Goal: Task Accomplishment & Management: Use online tool/utility

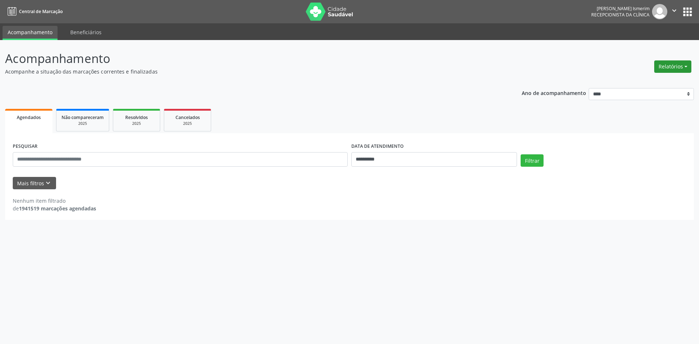
click at [667, 64] on button "Relatórios" at bounding box center [672, 66] width 37 height 12
click at [652, 79] on link "Agendamentos" at bounding box center [652, 82] width 78 height 10
select select "*"
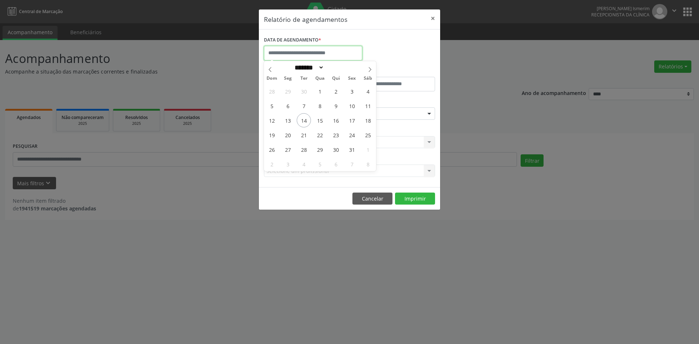
click at [330, 48] on input "text" at bounding box center [313, 53] width 98 height 15
drag, startPoint x: 300, startPoint y: 121, endPoint x: 319, endPoint y: 120, distance: 18.6
click at [319, 120] on div "28 29 30 1 2 3 4 5 6 7 8 9 10 11 12 13 14 15 16 17 18 19 20 21 22 23 24 25 26 2…" at bounding box center [320, 127] width 112 height 87
click at [319, 120] on span "15" at bounding box center [320, 120] width 14 height 14
type input "**********"
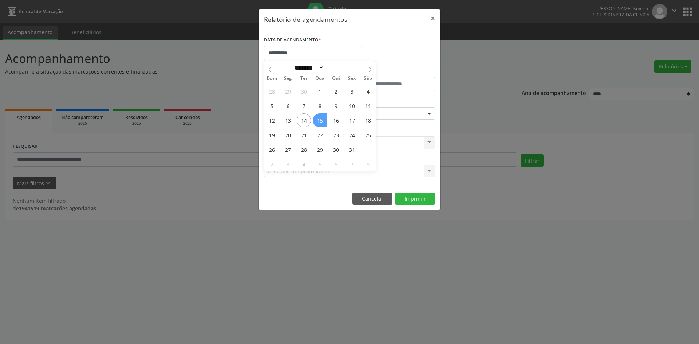
click at [319, 120] on span "15" at bounding box center [320, 120] width 14 height 14
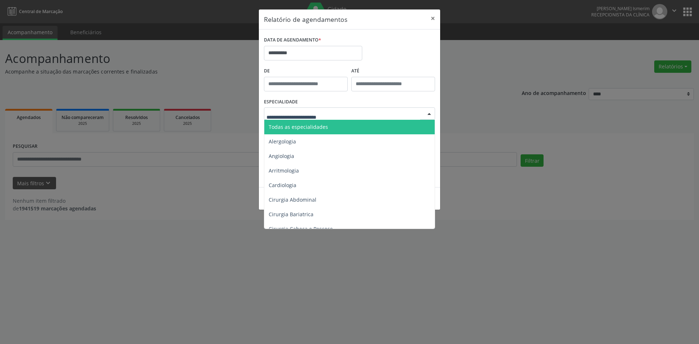
click at [315, 125] on span "Todas as especialidades" at bounding box center [298, 126] width 59 height 7
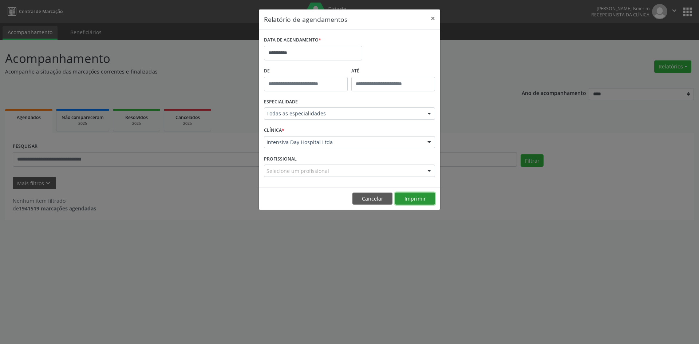
click at [409, 201] on button "Imprimir" at bounding box center [415, 199] width 40 height 12
